Goal: Information Seeking & Learning: Learn about a topic

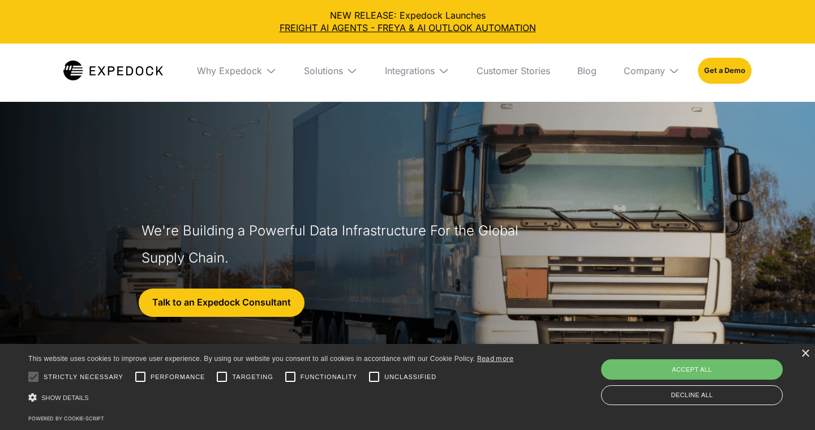
select select
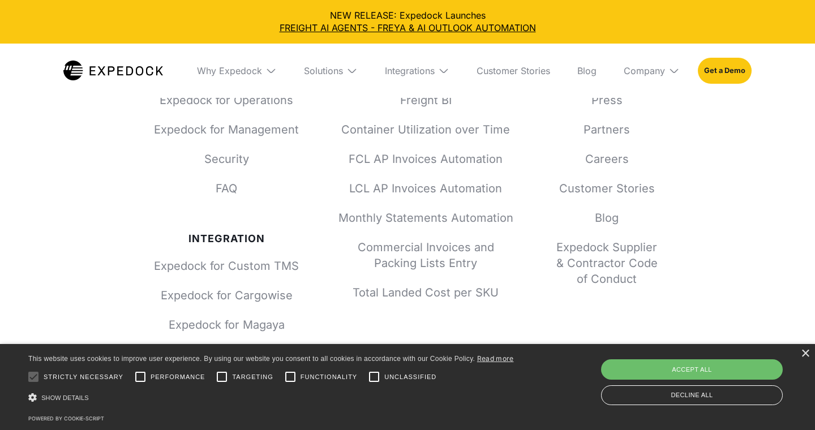
scroll to position [5066, 0]
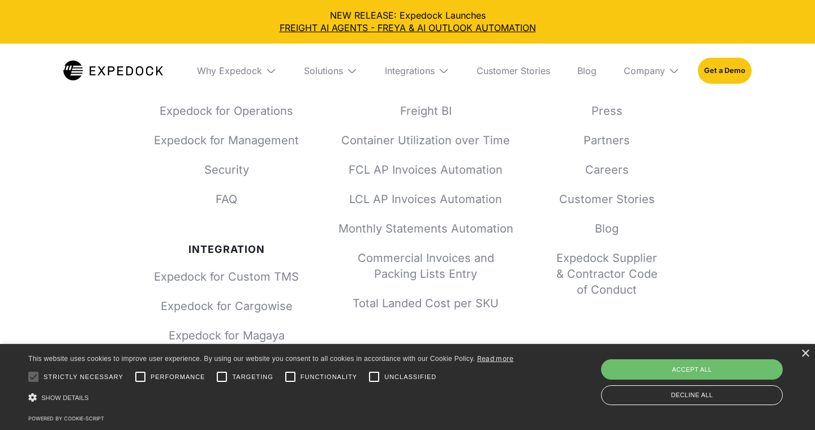
click at [674, 70] on img at bounding box center [674, 70] width 11 height 11
click at [443, 71] on img at bounding box center [443, 70] width 11 height 11
click at [353, 72] on img at bounding box center [352, 70] width 11 height 11
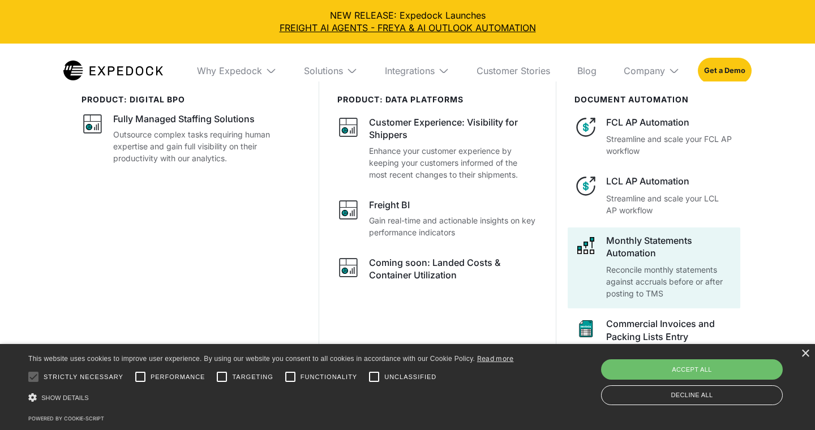
scroll to position [5133, 0]
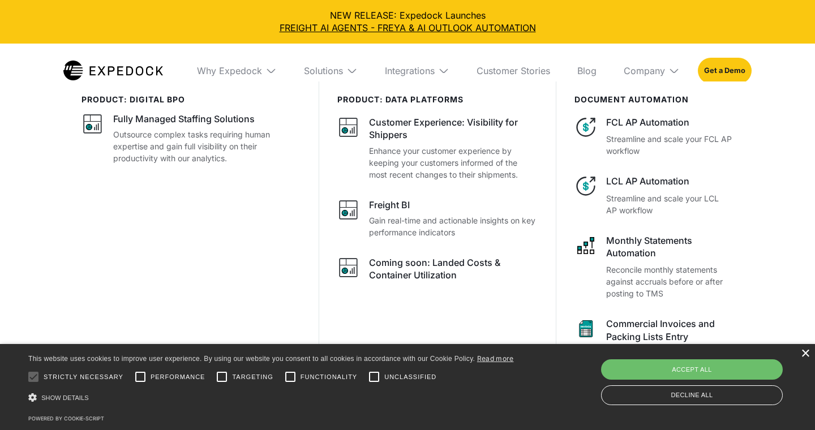
click at [805, 356] on div "×" at bounding box center [805, 354] width 8 height 8
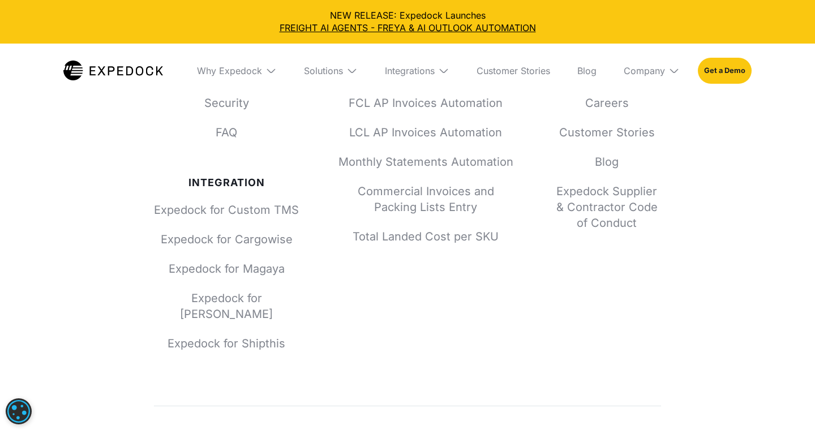
click at [278, 74] on div "Why Expedock" at bounding box center [237, 71] width 98 height 54
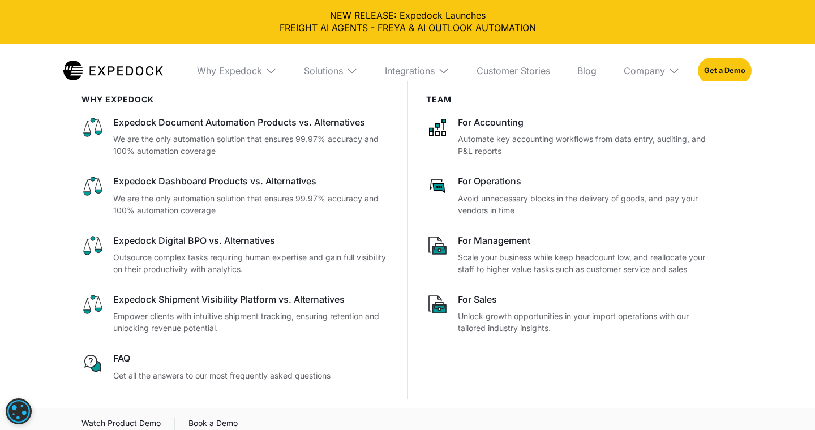
click at [359, 70] on div "Solutions" at bounding box center [331, 71] width 72 height 54
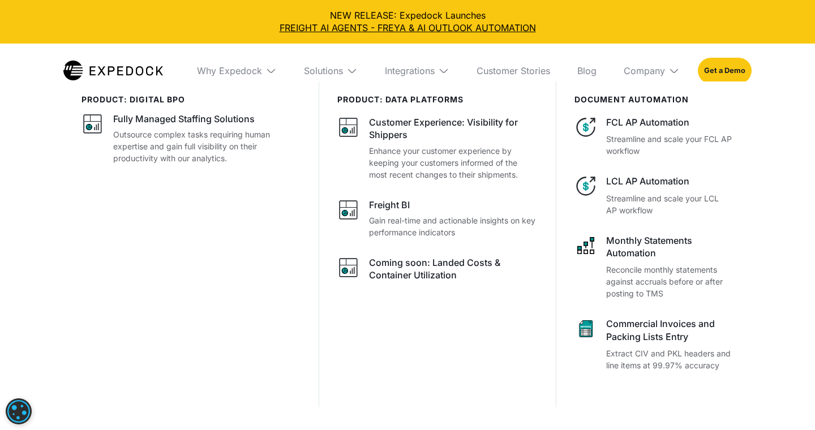
click at [353, 67] on img at bounding box center [352, 70] width 11 height 11
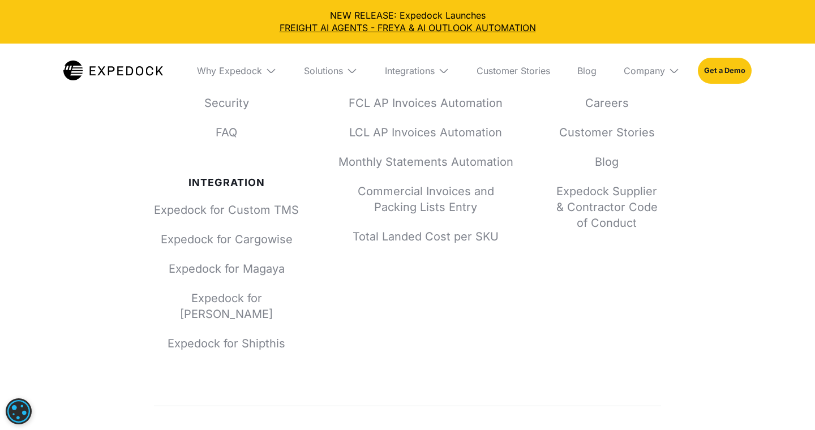
click at [353, 67] on img at bounding box center [352, 70] width 11 height 11
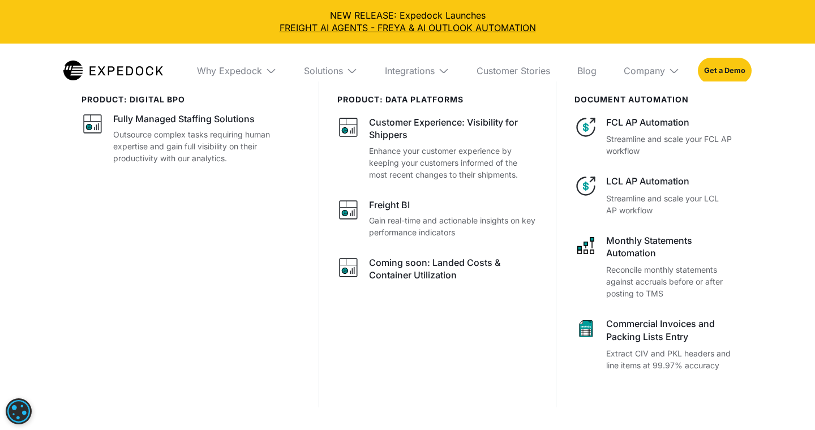
click at [387, 103] on div "PRODUCT: data platforms" at bounding box center [438, 100] width 200 height 10
click at [396, 103] on div "PRODUCT: data platforms" at bounding box center [438, 100] width 200 height 10
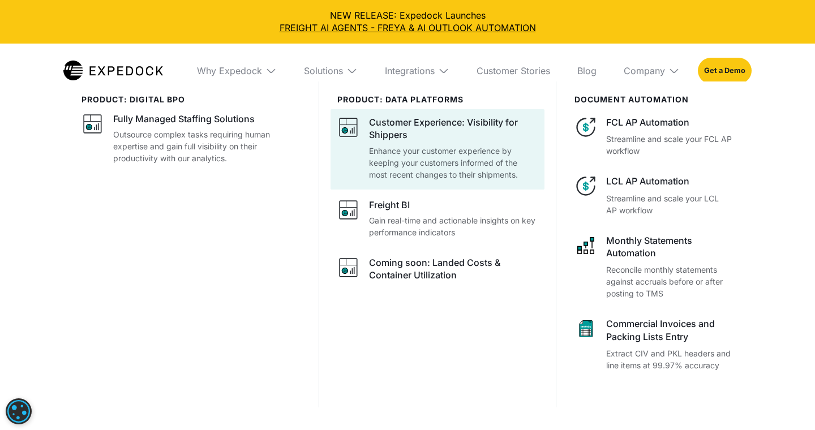
click at [396, 143] on div "Customer Experience: Visibility for Shippers Enhance your customer experience b…" at bounding box center [453, 148] width 169 height 65
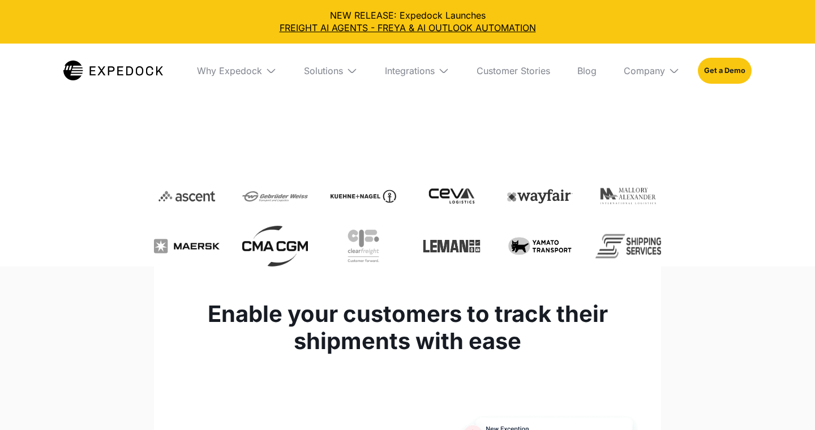
select select
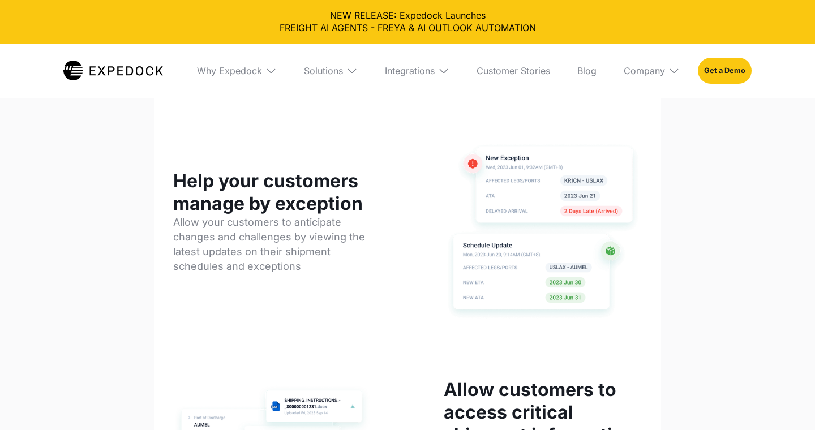
scroll to position [579, 0]
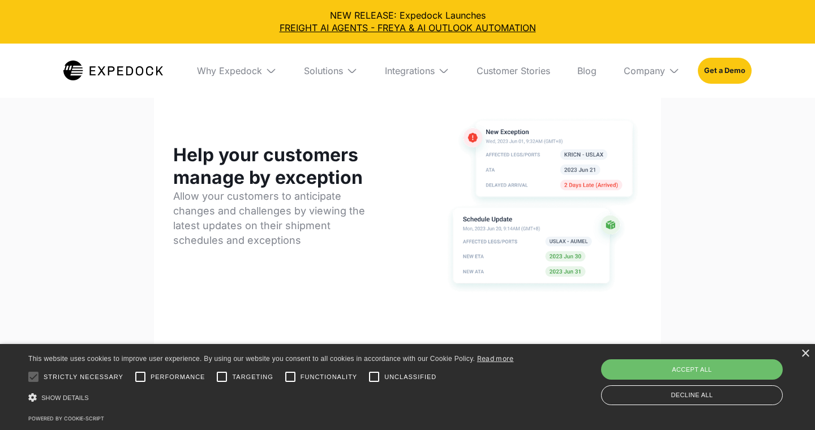
click at [351, 69] on img at bounding box center [352, 70] width 11 height 11
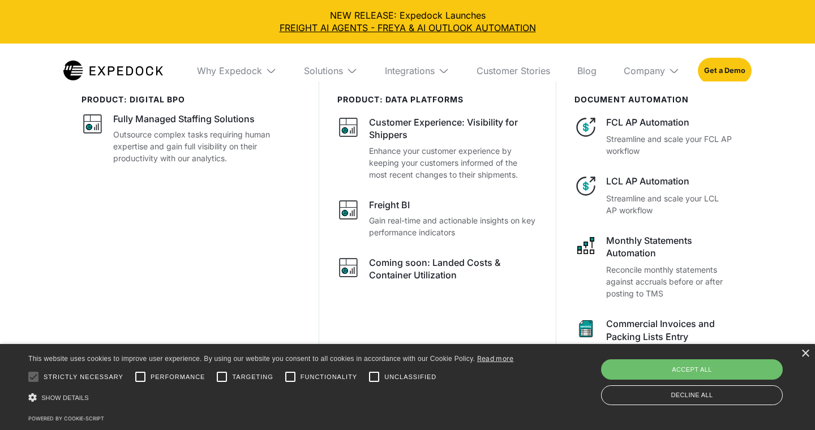
click at [350, 70] on img at bounding box center [352, 70] width 11 height 11
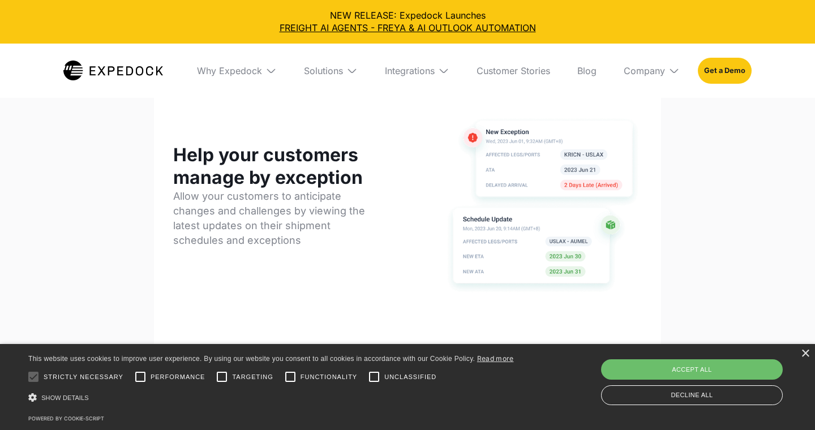
click at [350, 70] on img at bounding box center [352, 70] width 11 height 11
click at [353, 69] on img at bounding box center [352, 70] width 11 height 11
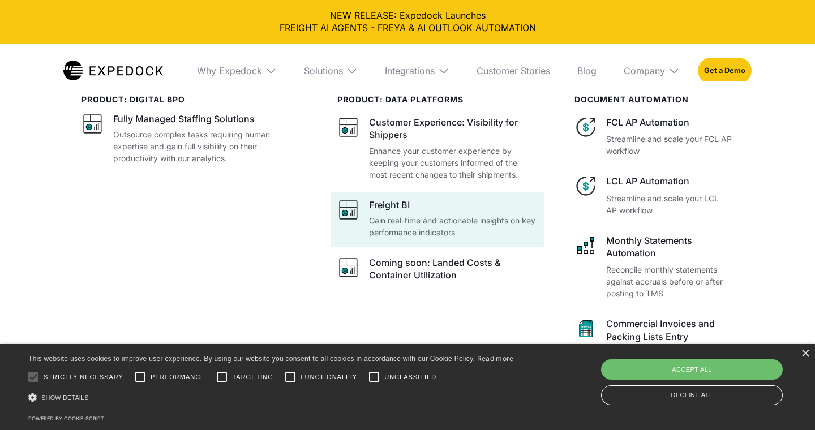
scroll to position [652, 0]
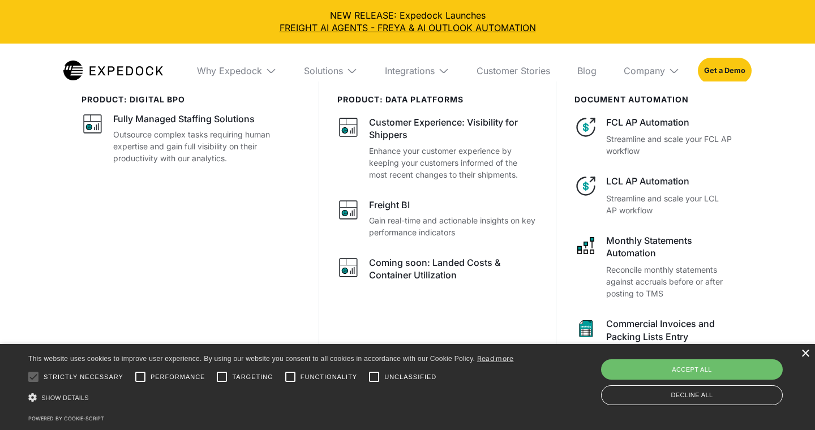
click at [807, 353] on div "×" at bounding box center [805, 354] width 8 height 8
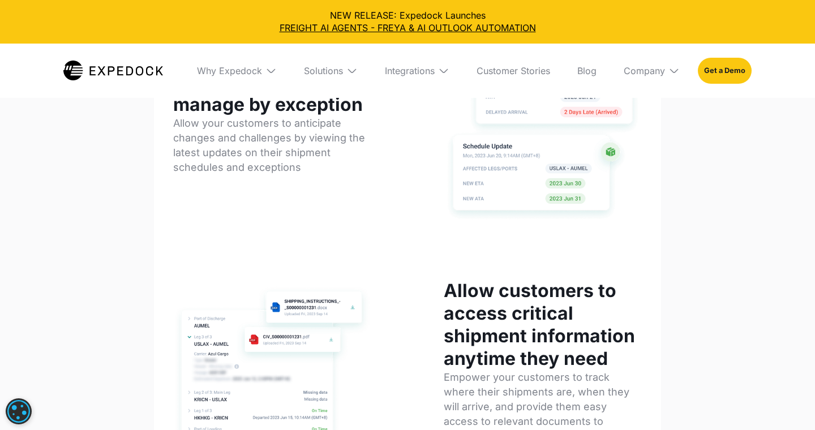
click at [356, 67] on img at bounding box center [352, 70] width 11 height 11
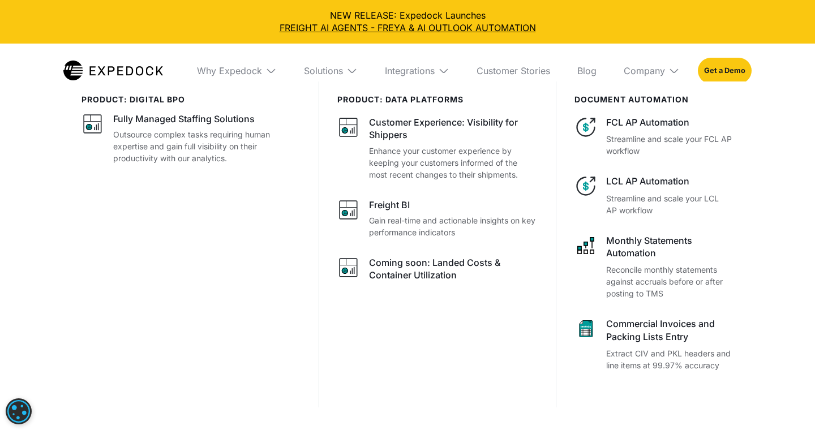
drag, startPoint x: 694, startPoint y: 338, endPoint x: 438, endPoint y: 15, distance: 411.9
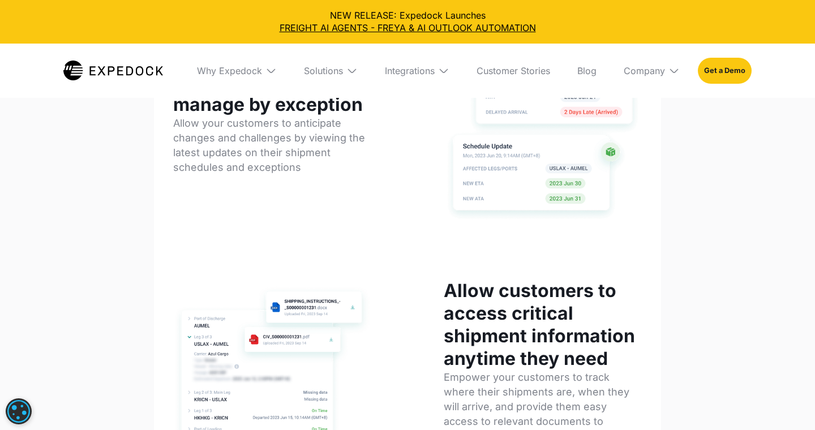
click at [351, 70] on img at bounding box center [352, 70] width 11 height 11
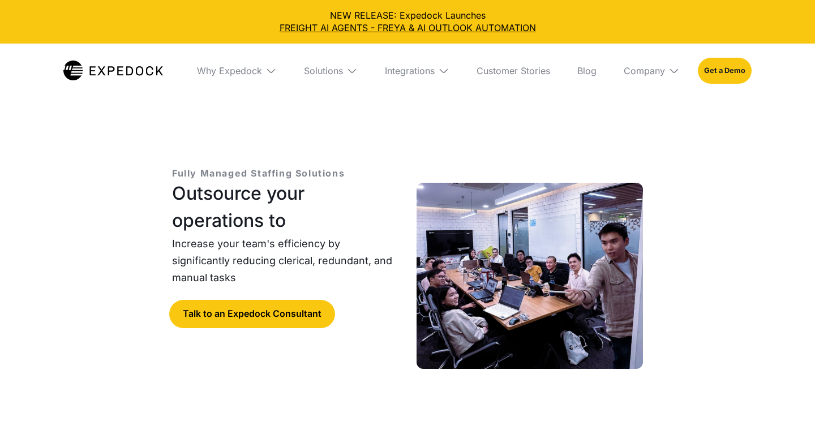
select select
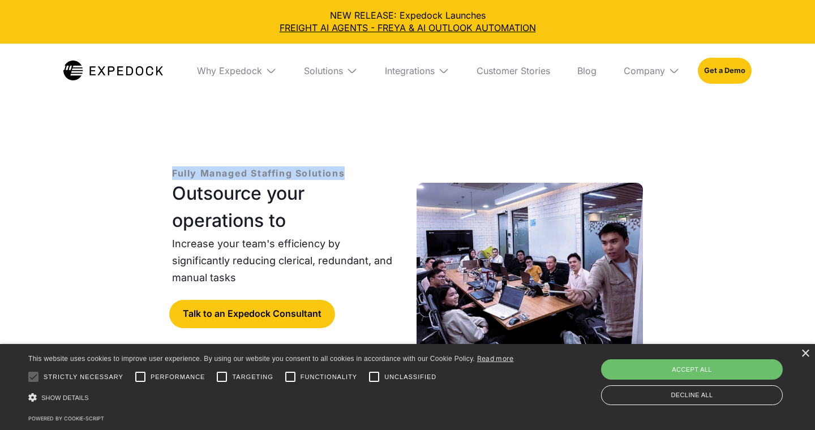
drag, startPoint x: 171, startPoint y: 173, endPoint x: 349, endPoint y: 174, distance: 178.4
click at [349, 175] on div "Fully Managed Staffing Solutions Outsource your operations to Increase your tea…" at bounding box center [407, 284] width 507 height 273
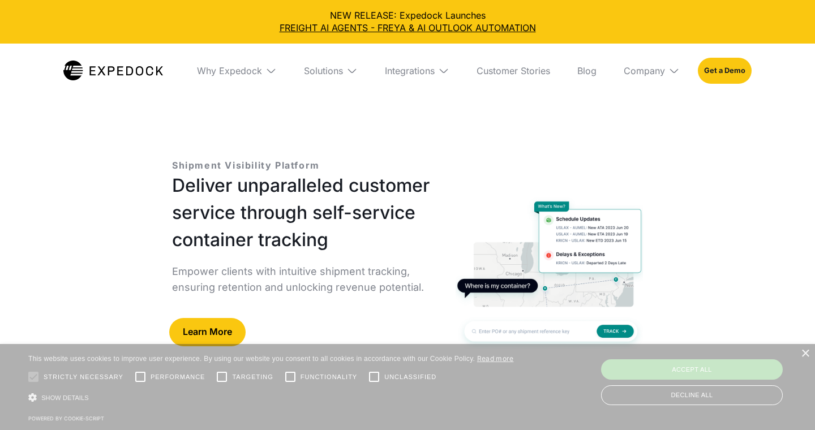
select select
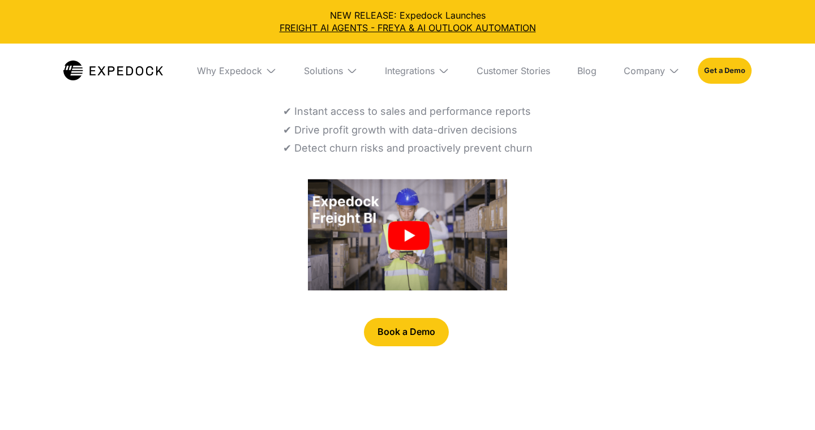
select select
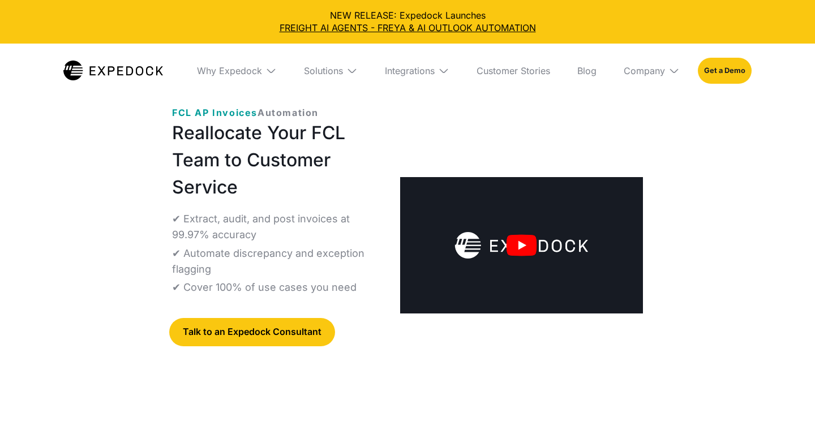
select select
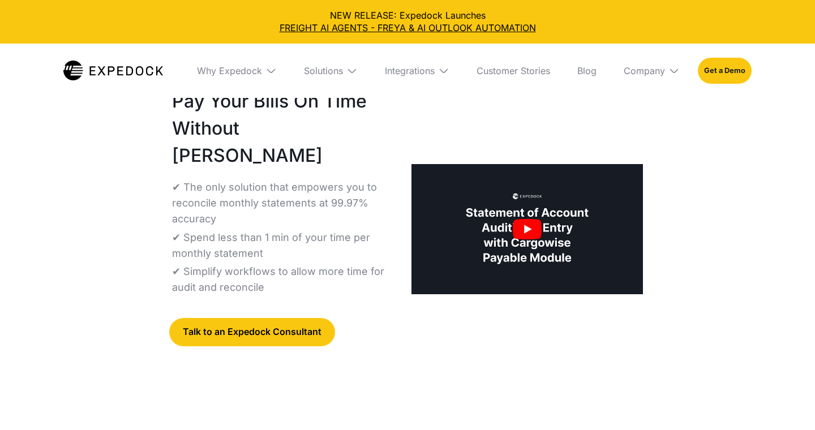
select select
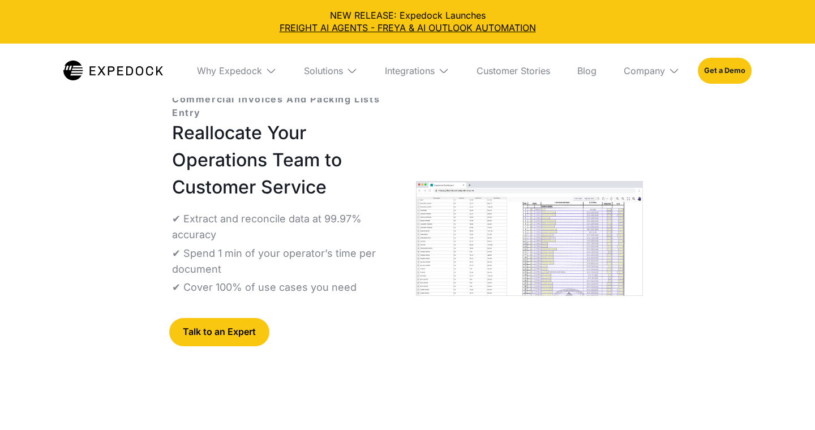
select select
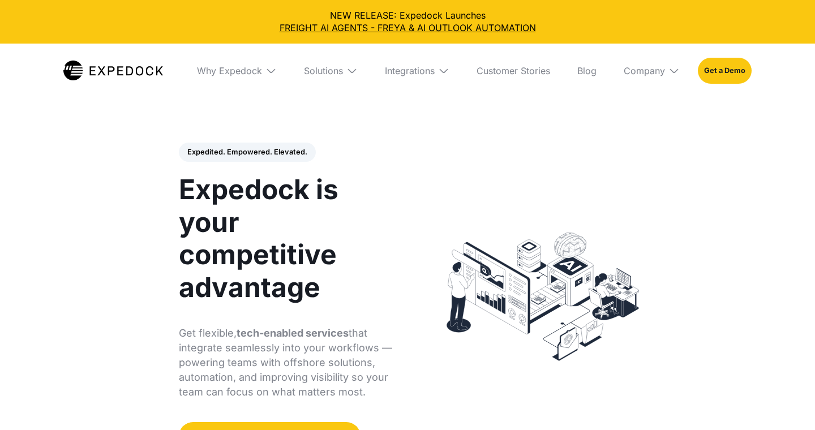
click at [360, 65] on div "Solutions" at bounding box center [331, 71] width 72 height 54
select select
click at [351, 72] on img at bounding box center [352, 70] width 11 height 11
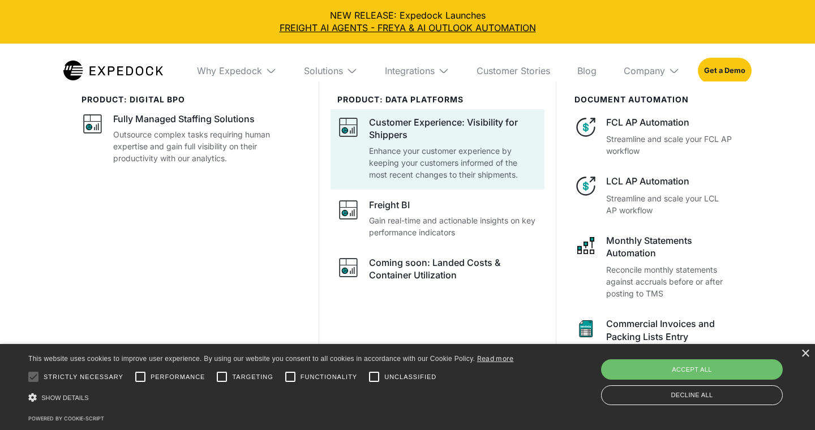
click at [481, 119] on div "Customer Experience: Visibility for Shippers" at bounding box center [453, 128] width 169 height 25
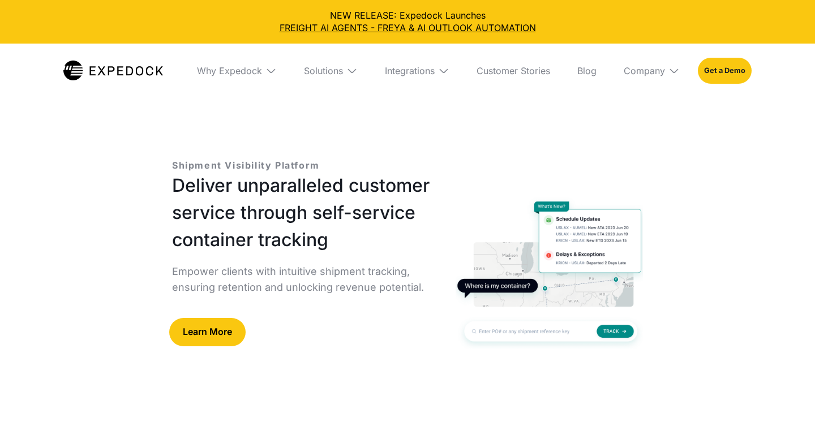
select select
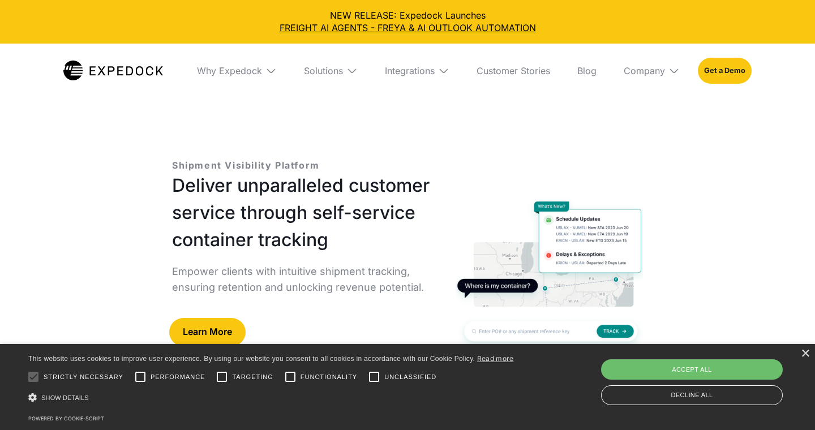
click at [349, 70] on img at bounding box center [352, 70] width 11 height 11
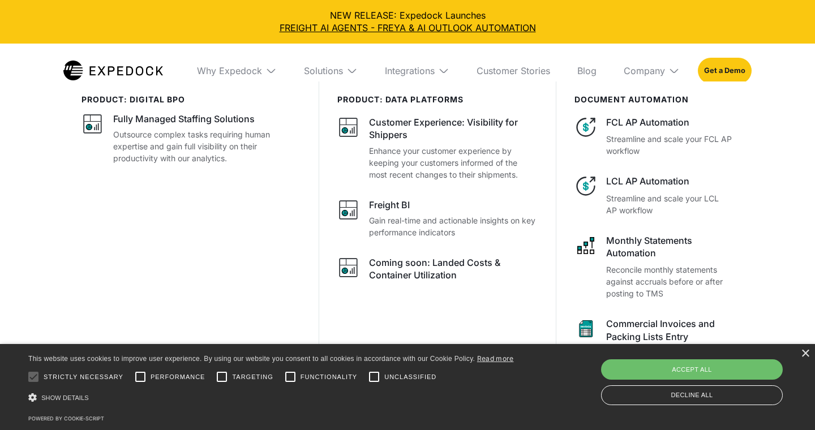
click at [349, 70] on img at bounding box center [352, 70] width 11 height 11
